Goal: Answer question/provide support: Share knowledge or assist other users

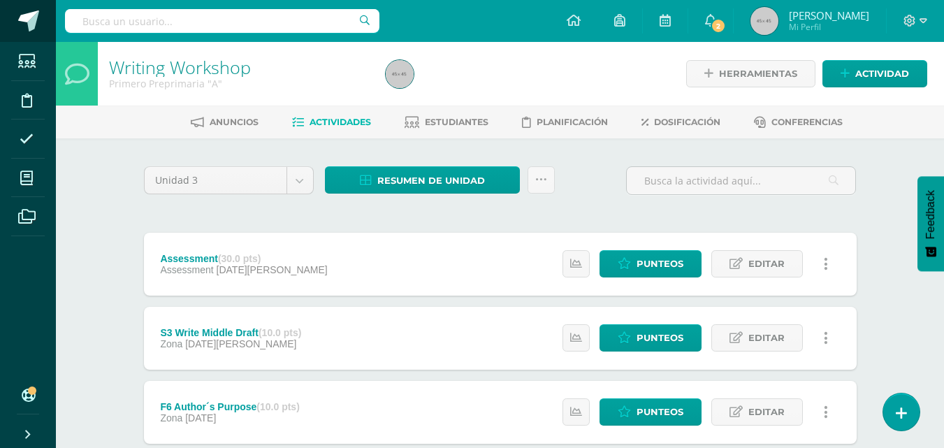
click at [26, 20] on span at bounding box center [28, 20] width 21 height 21
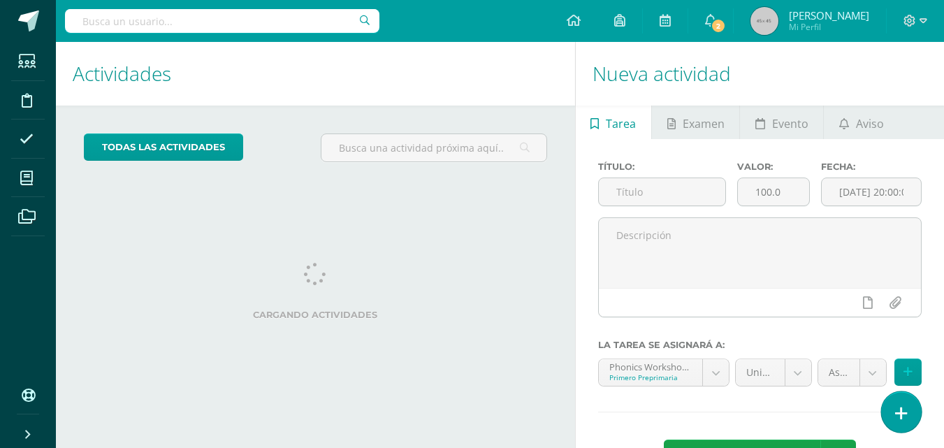
click at [906, 411] on icon at bounding box center [901, 413] width 13 height 16
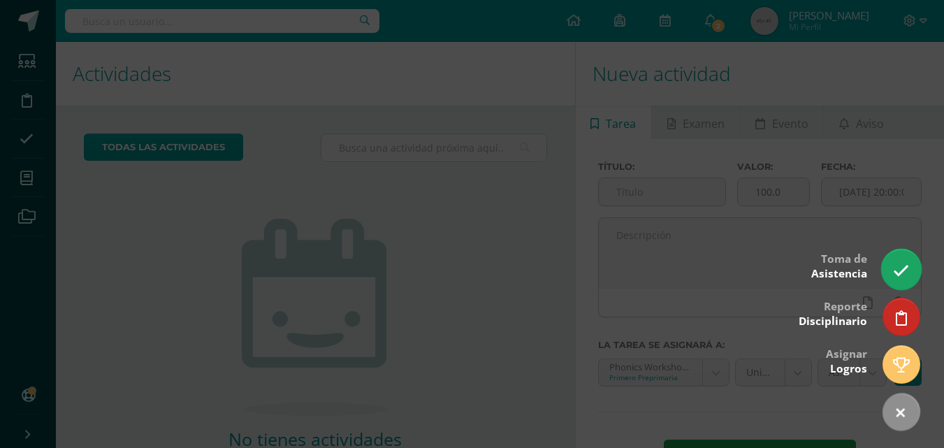
click at [901, 263] on icon at bounding box center [901, 271] width 16 height 16
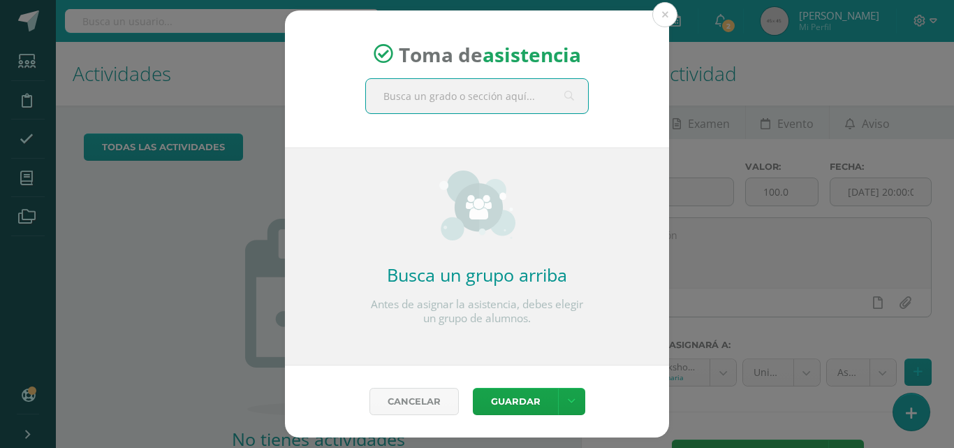
click at [496, 94] on input "text" at bounding box center [477, 96] width 222 height 34
type input "Primero b"
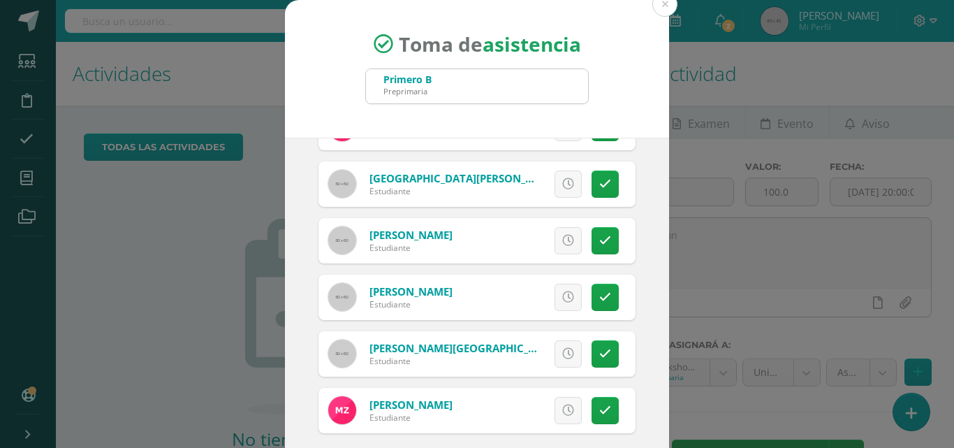
scroll to position [80, 0]
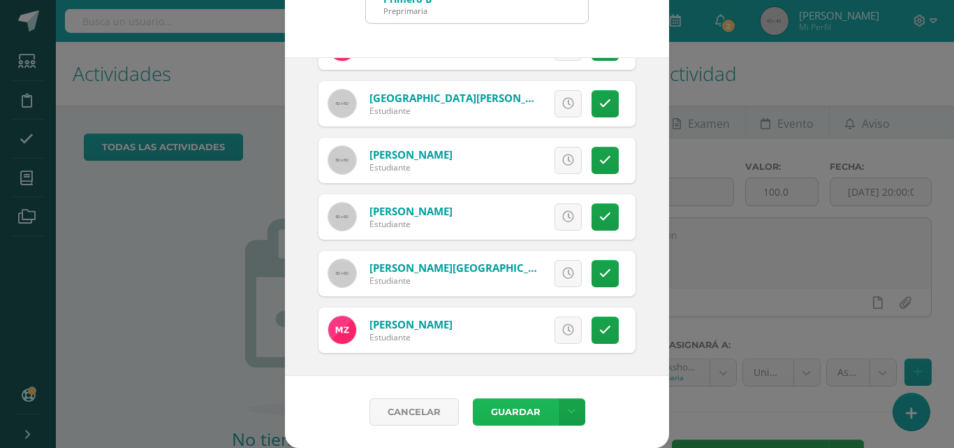
click at [513, 416] on button "Guardar" at bounding box center [515, 411] width 85 height 27
